Goal: Check status: Check status

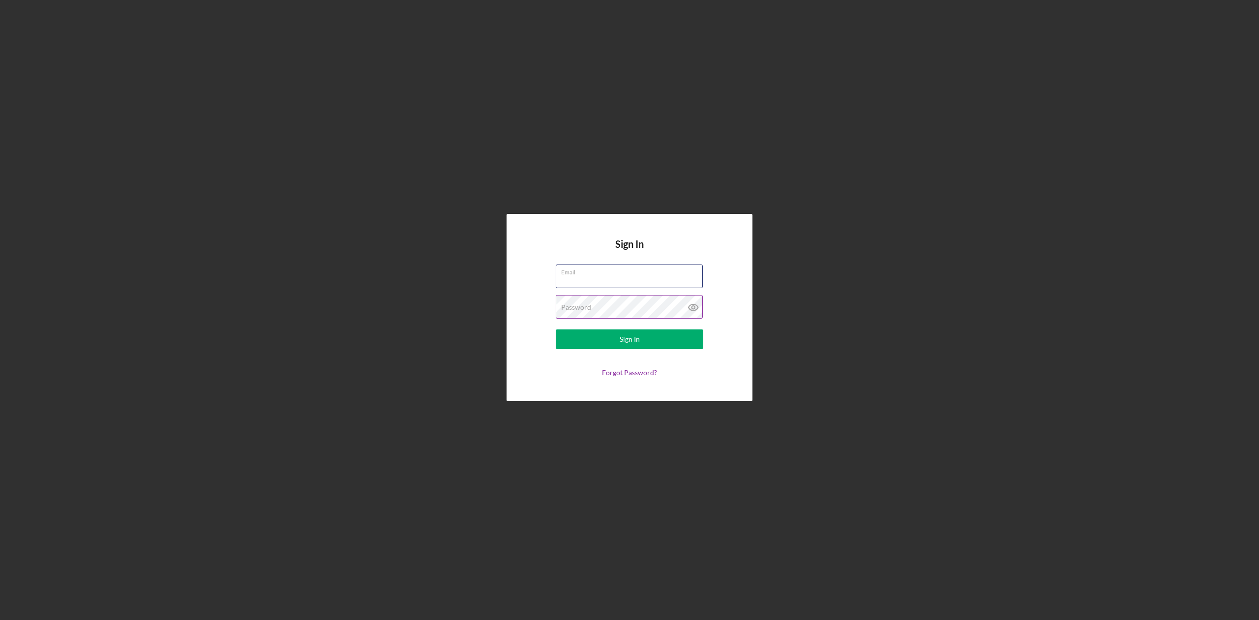
type input "[EMAIL_ADDRESS][DOMAIN_NAME]"
click at [632, 339] on div "Sign In" at bounding box center [629, 339] width 20 height 20
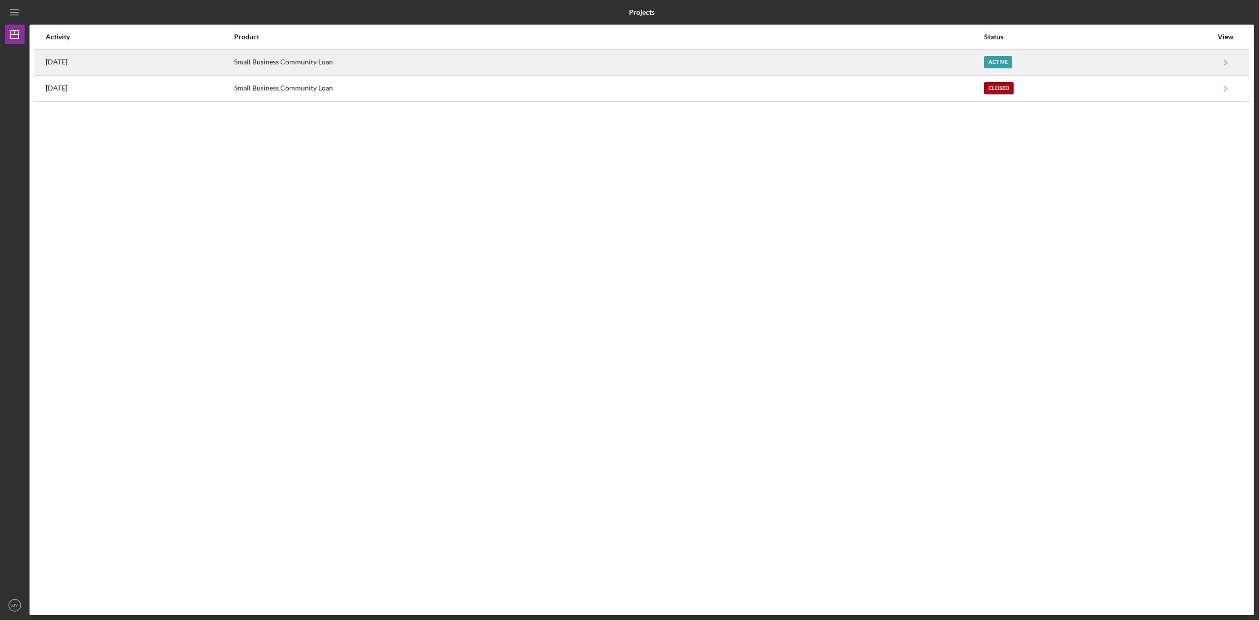
click at [1012, 60] on div "Active" at bounding box center [998, 62] width 28 height 12
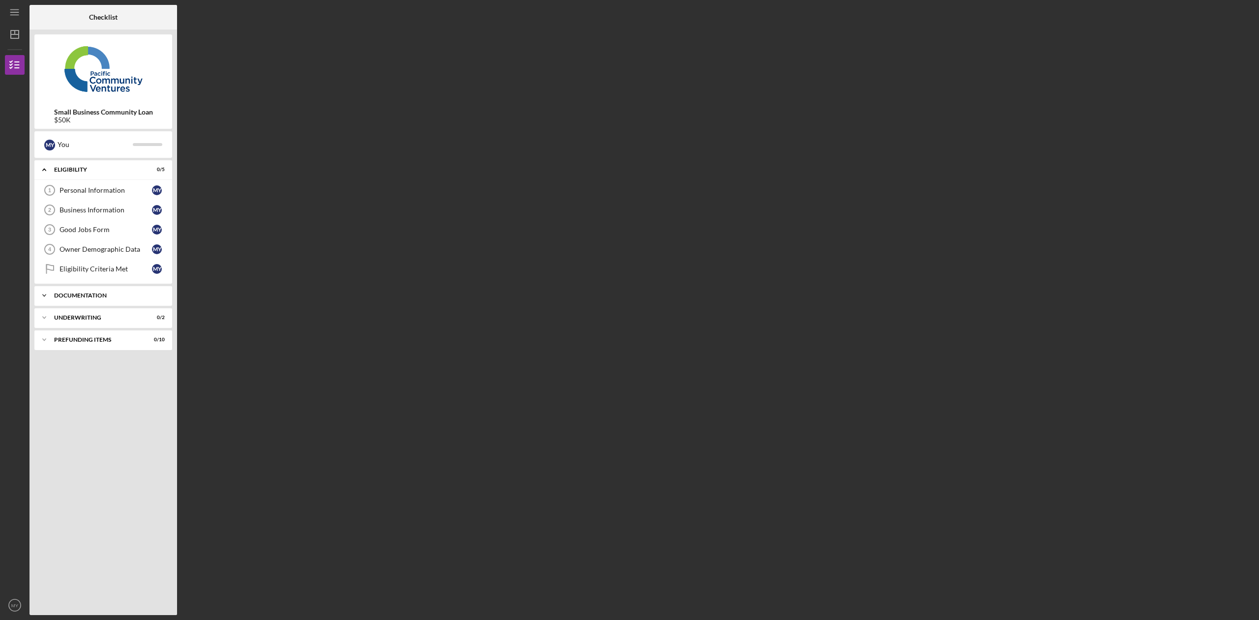
click at [46, 171] on polyline at bounding box center [44, 170] width 3 height 2
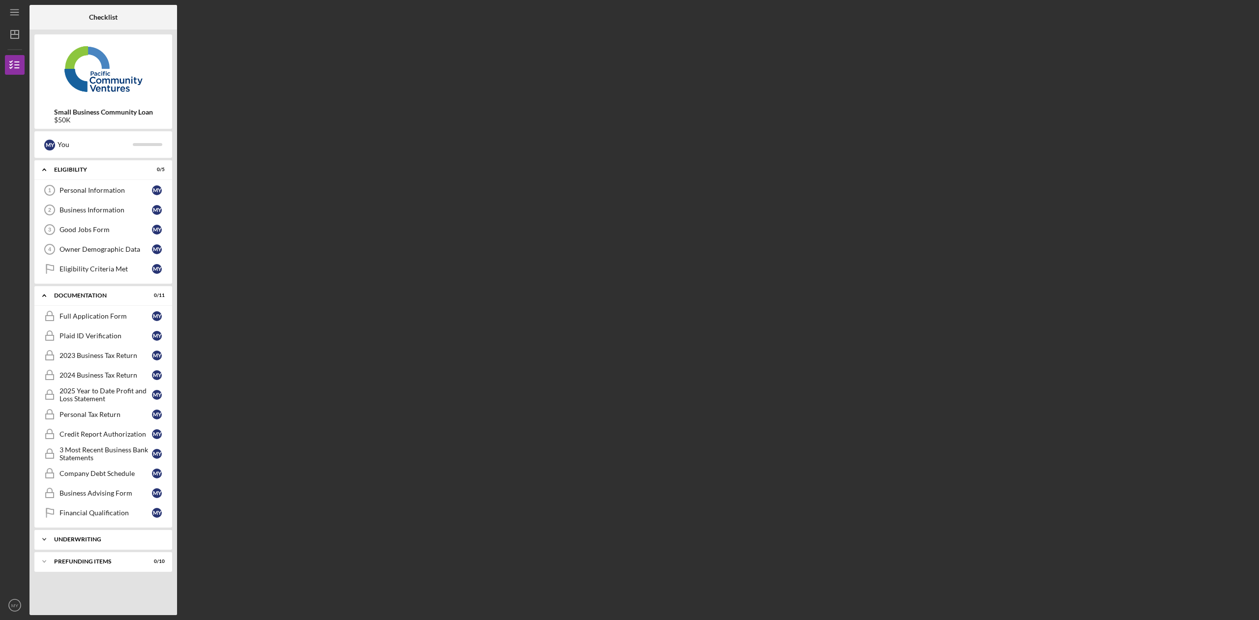
click at [45, 540] on icon "Icon/Expander" at bounding box center [44, 539] width 20 height 20
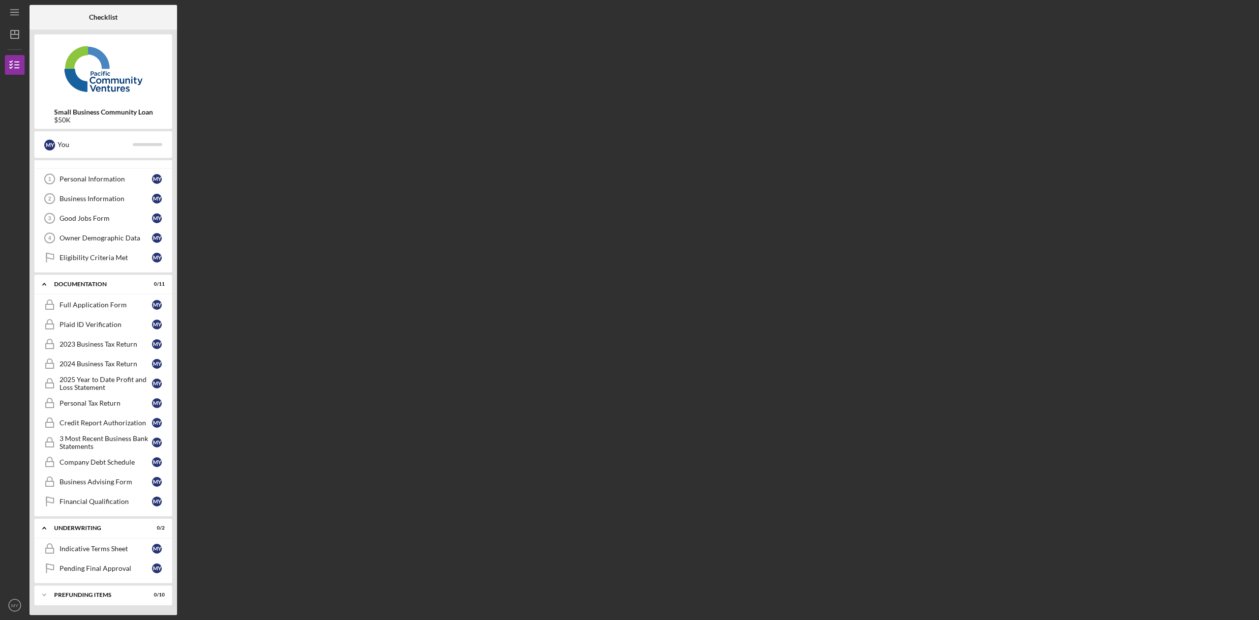
scroll to position [11, 0]
click at [46, 593] on icon "Icon/Expander" at bounding box center [44, 595] width 20 height 20
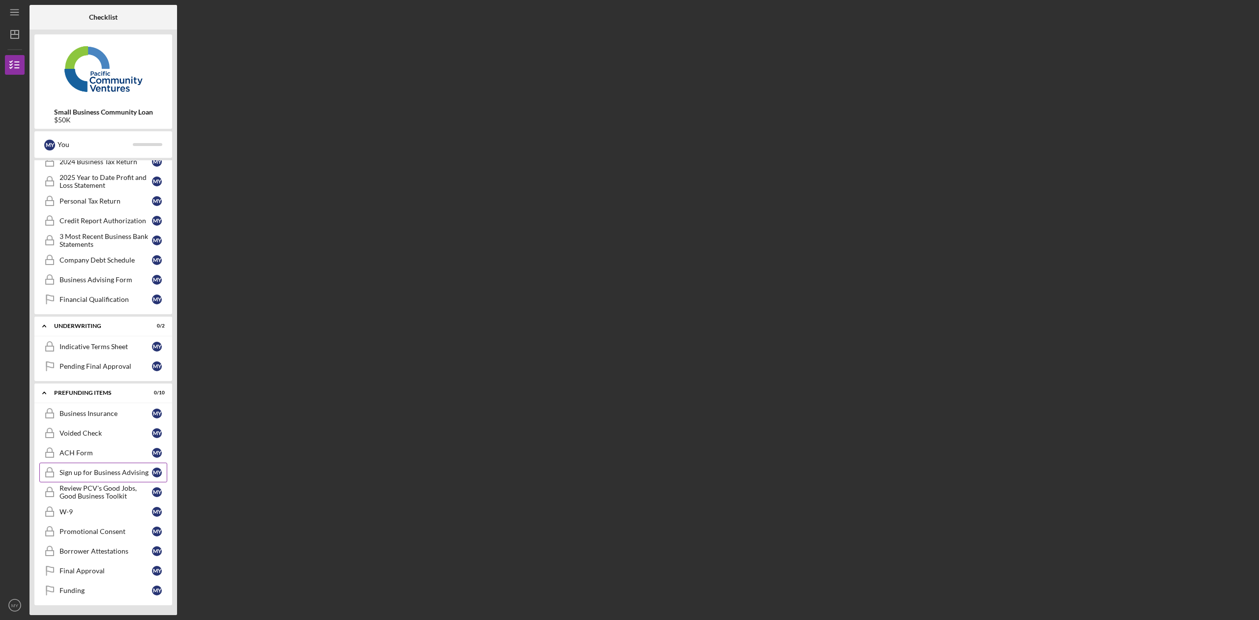
scroll to position [213, 0]
click at [73, 590] on div "Funding" at bounding box center [105, 591] width 92 height 8
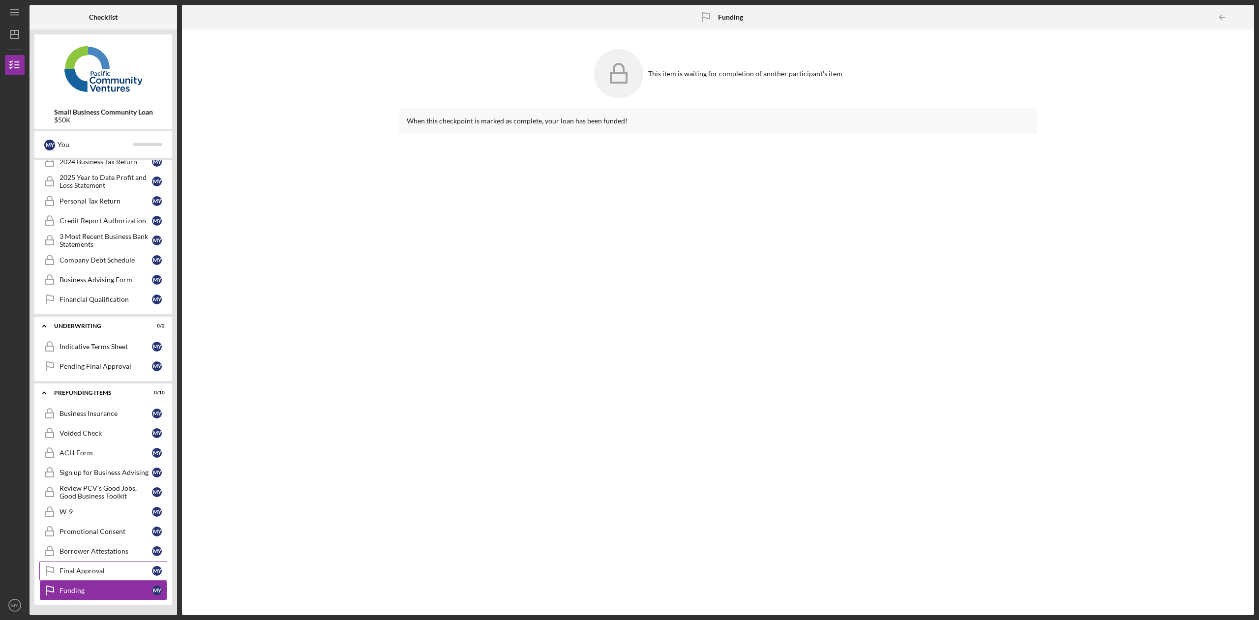
click at [88, 572] on div "Final Approval" at bounding box center [105, 571] width 92 height 8
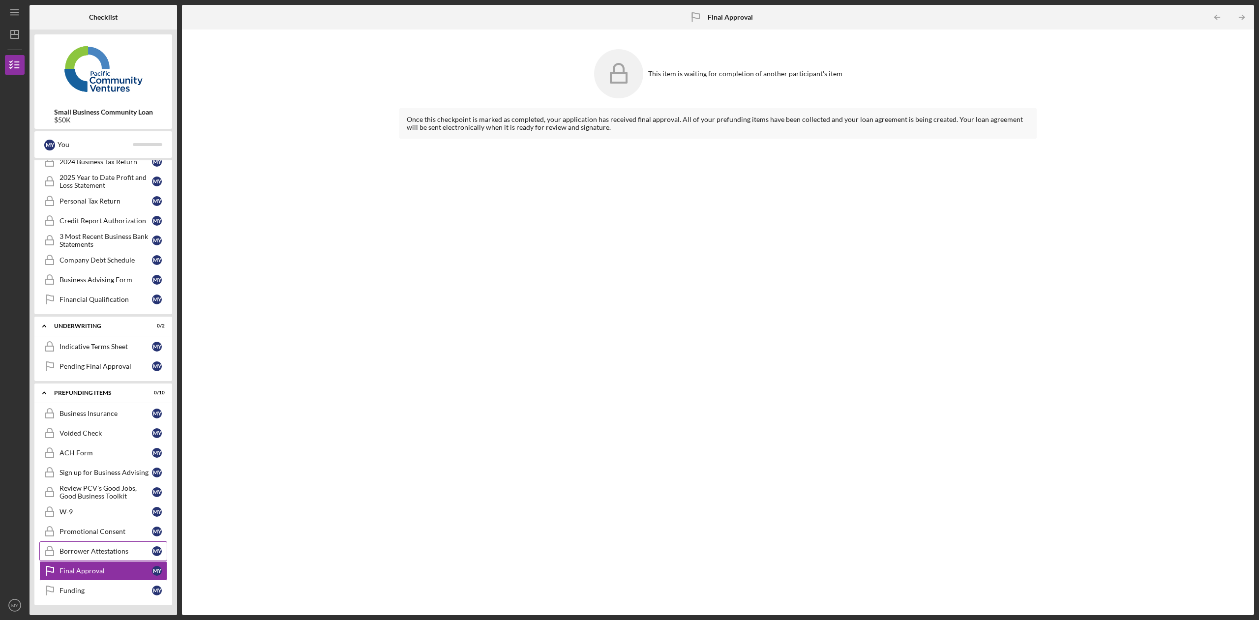
click at [90, 547] on div "Borrower Attestations" at bounding box center [105, 551] width 92 height 8
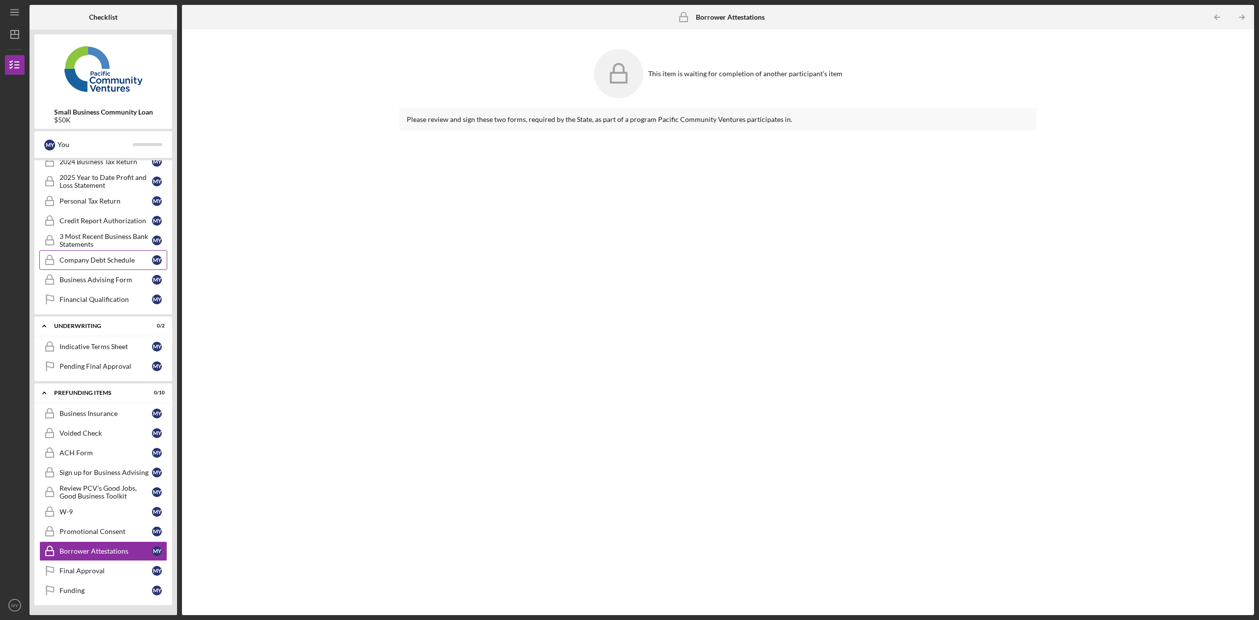
click at [112, 262] on div "Company Debt Schedule" at bounding box center [105, 260] width 92 height 8
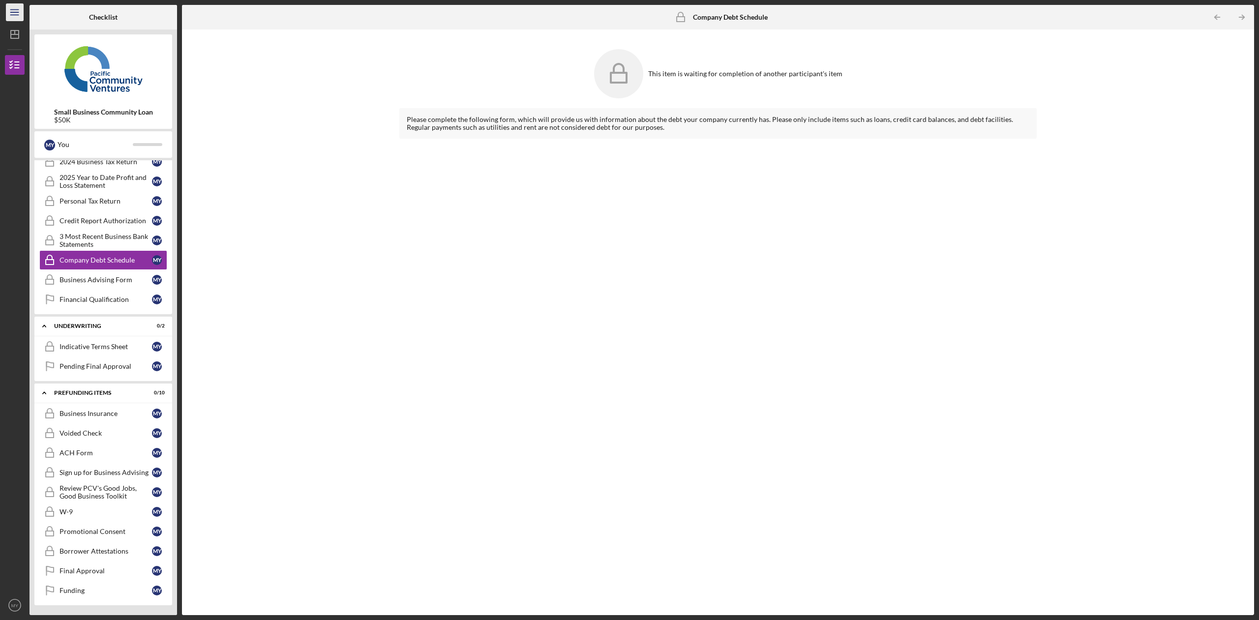
click at [16, 8] on icon "Icon/Menu" at bounding box center [15, 12] width 22 height 22
